Goal: Check status: Check status

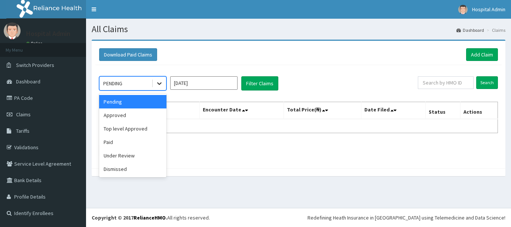
click at [159, 84] on icon at bounding box center [159, 84] width 4 height 3
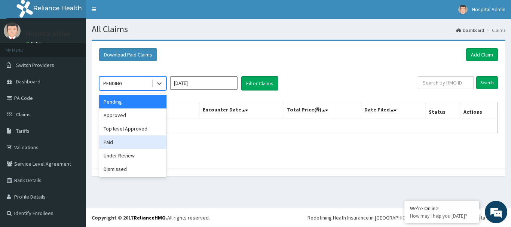
click at [124, 147] on div "Paid" at bounding box center [132, 141] width 67 height 13
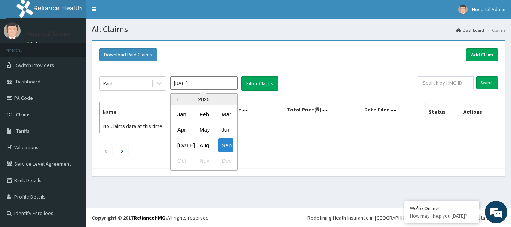
click at [210, 87] on input "[DATE]" at bounding box center [203, 82] width 67 height 13
click at [182, 133] on div "Apr" at bounding box center [181, 130] width 15 height 14
type input "[DATE]"
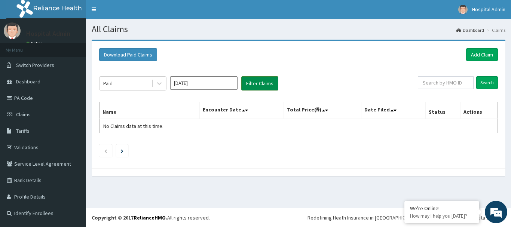
click at [264, 88] on button "Filter Claims" at bounding box center [259, 83] width 37 height 14
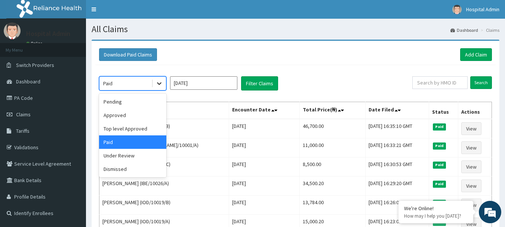
click at [159, 82] on icon at bounding box center [159, 83] width 7 height 7
click at [135, 111] on div "Approved" at bounding box center [132, 114] width 67 height 13
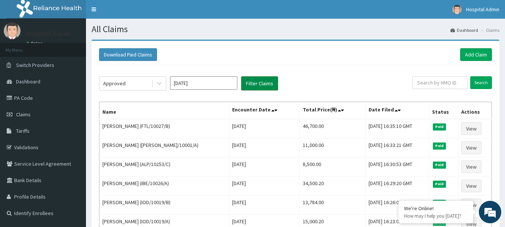
click at [263, 84] on button "Filter Claims" at bounding box center [259, 83] width 37 height 14
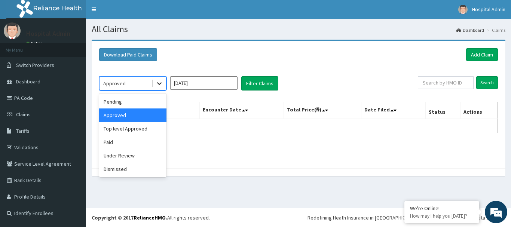
click at [159, 83] on icon at bounding box center [159, 83] width 7 height 7
click at [145, 100] on div "Pending" at bounding box center [132, 101] width 67 height 13
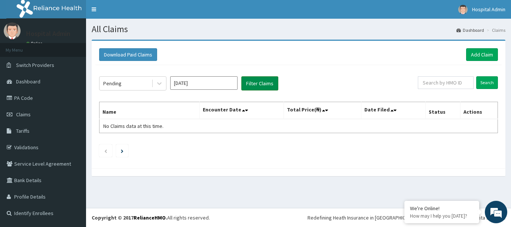
click at [267, 81] on button "Filter Claims" at bounding box center [259, 83] width 37 height 14
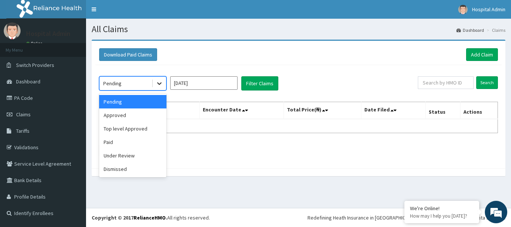
click at [159, 86] on icon at bounding box center [159, 83] width 7 height 7
click at [131, 160] on div "Under Review" at bounding box center [132, 155] width 67 height 13
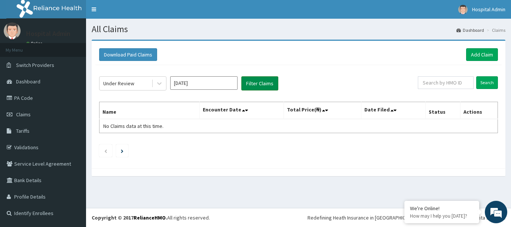
click at [258, 82] on button "Filter Claims" at bounding box center [259, 83] width 37 height 14
click at [155, 86] on div at bounding box center [159, 83] width 13 height 13
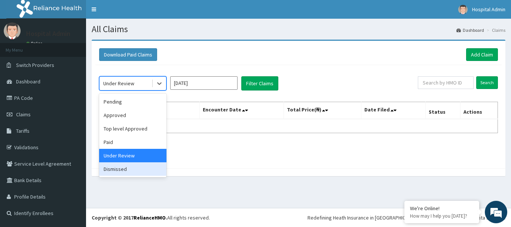
drag, startPoint x: 122, startPoint y: 172, endPoint x: 295, endPoint y: 94, distance: 189.4
click at [123, 172] on div "Dismissed" at bounding box center [132, 168] width 67 height 13
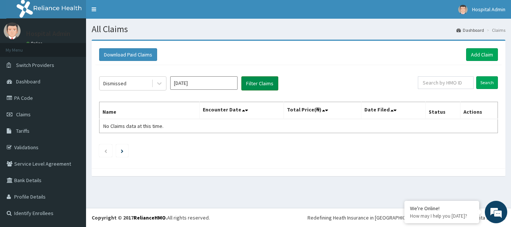
click at [261, 82] on button "Filter Claims" at bounding box center [259, 83] width 37 height 14
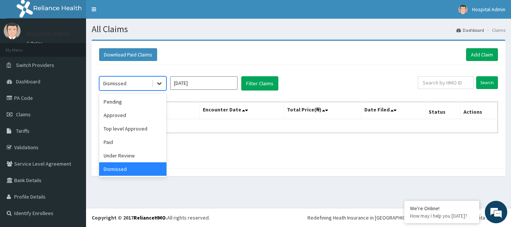
click at [156, 84] on icon at bounding box center [159, 83] width 7 height 7
click at [136, 118] on div "Approved" at bounding box center [132, 114] width 67 height 13
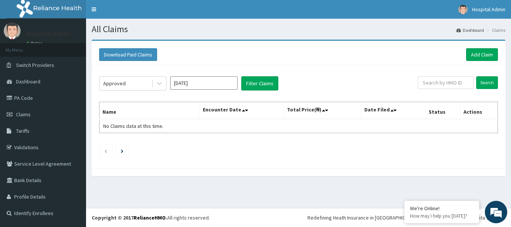
click at [130, 197] on div "All Claims Dashboard Claims Download Paid Claims Add Claim × Note you can only …" at bounding box center [298, 113] width 425 height 189
